Goal: Task Accomplishment & Management: Manage account settings

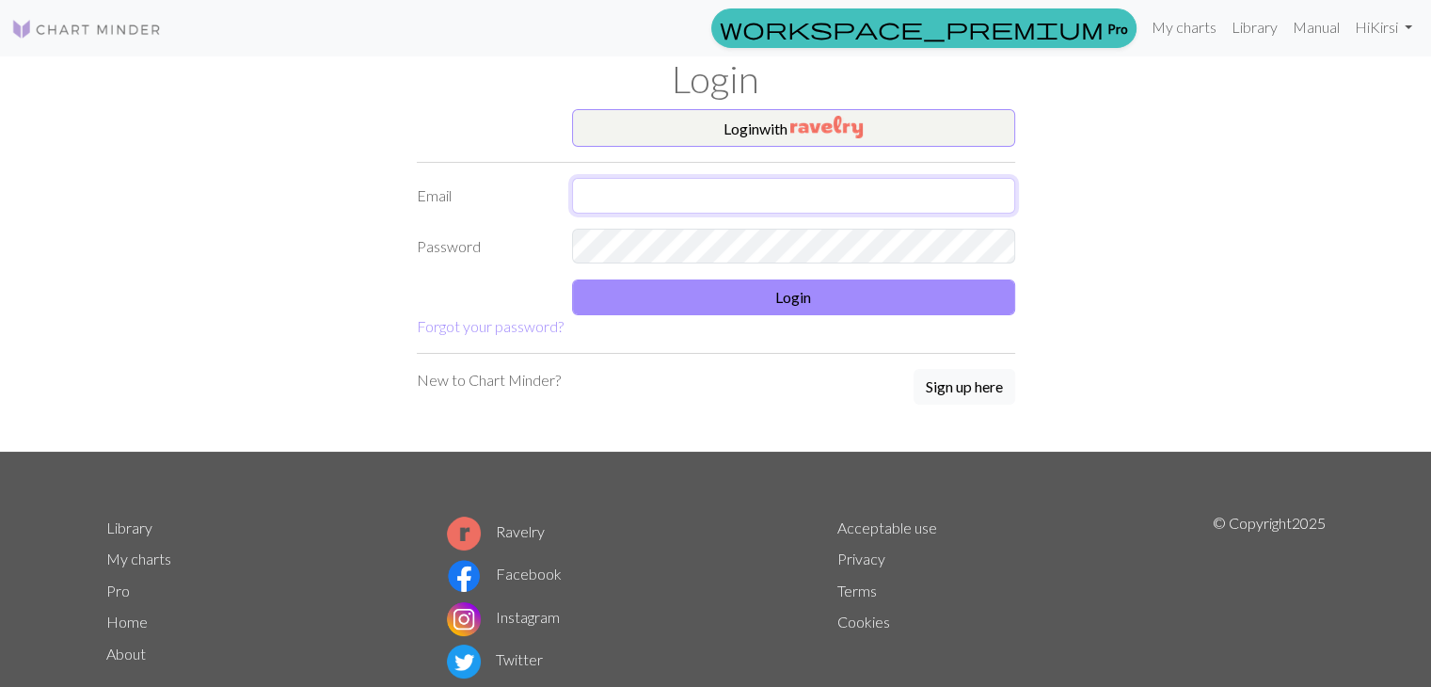
click at [640, 197] on input "text" at bounding box center [793, 196] width 443 height 36
drag, startPoint x: 641, startPoint y: 197, endPoint x: 665, endPoint y: 189, distance: 25.6
click at [665, 189] on input "hynnilakirsi2" at bounding box center [793, 196] width 443 height 36
type input "hynnilakirsi@gmail.com"
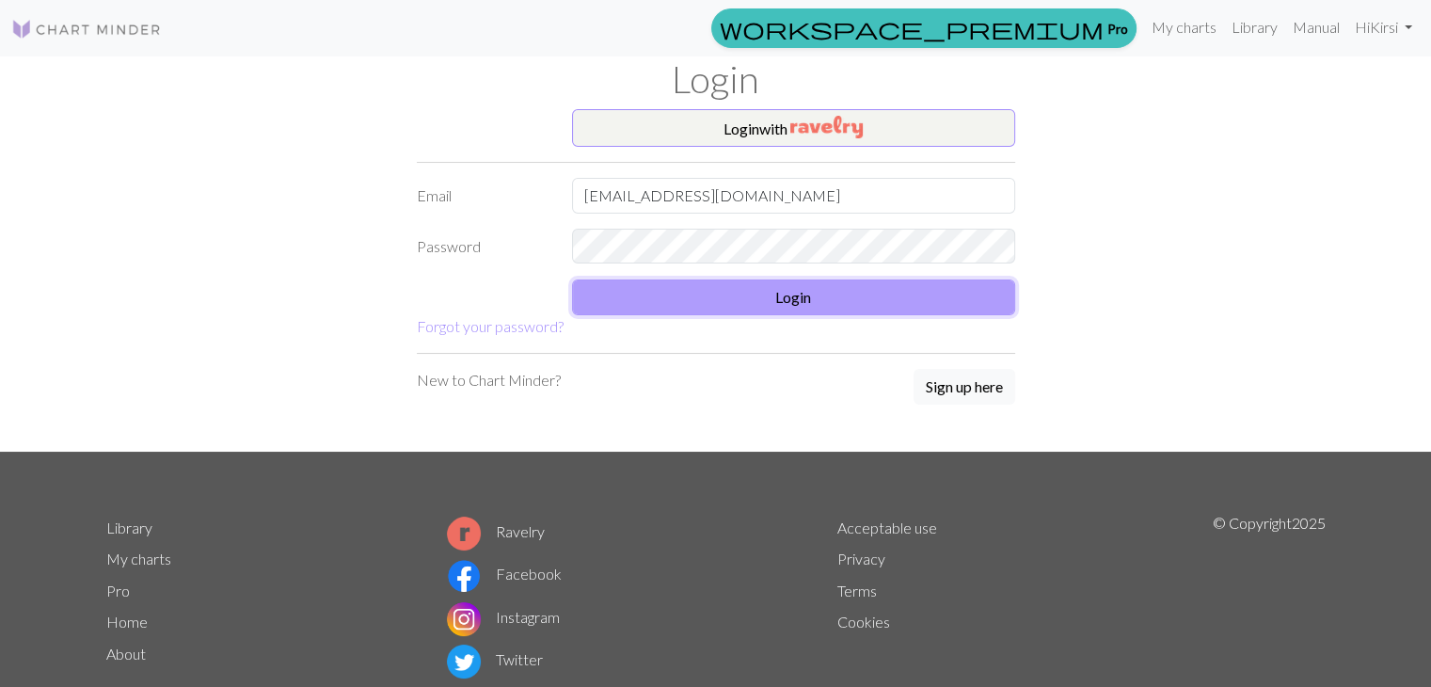
click at [645, 297] on button "Login" at bounding box center [793, 297] width 443 height 36
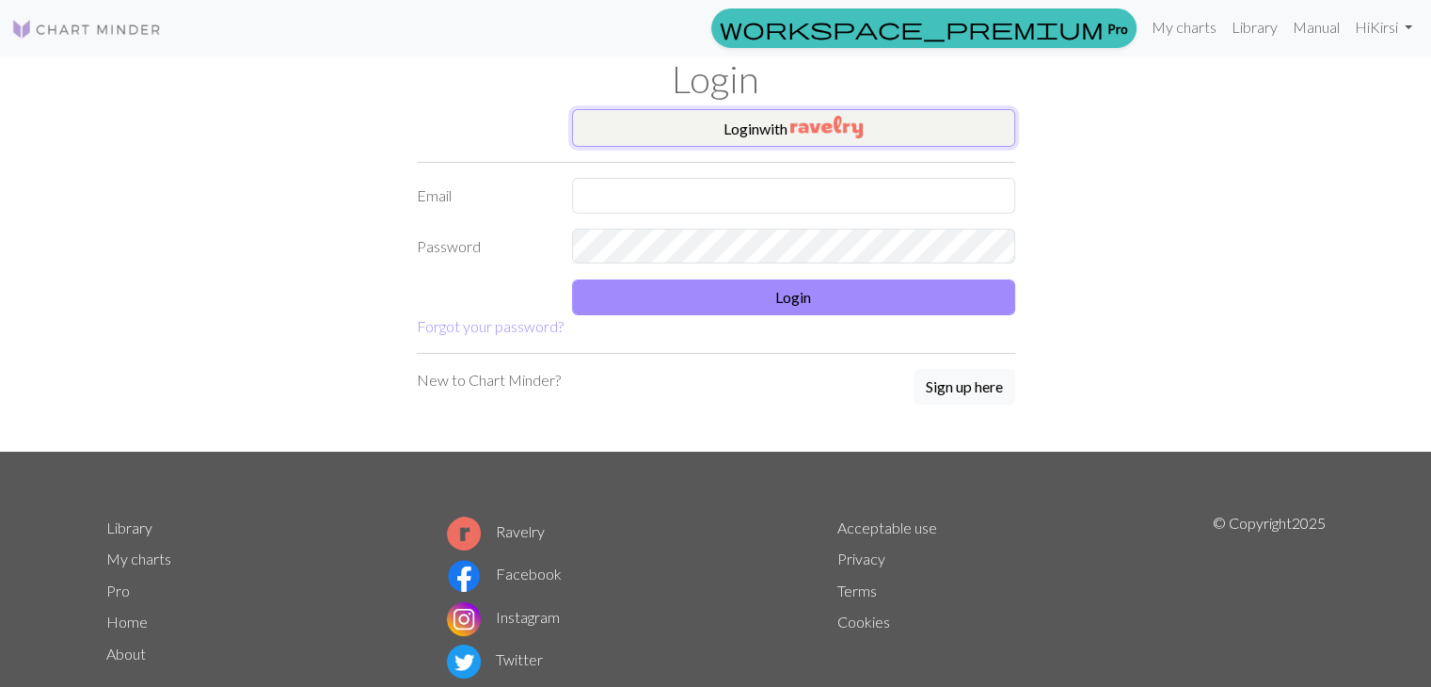
click at [733, 121] on button "Login with" at bounding box center [793, 128] width 443 height 38
